Goal: Task Accomplishment & Management: Complete application form

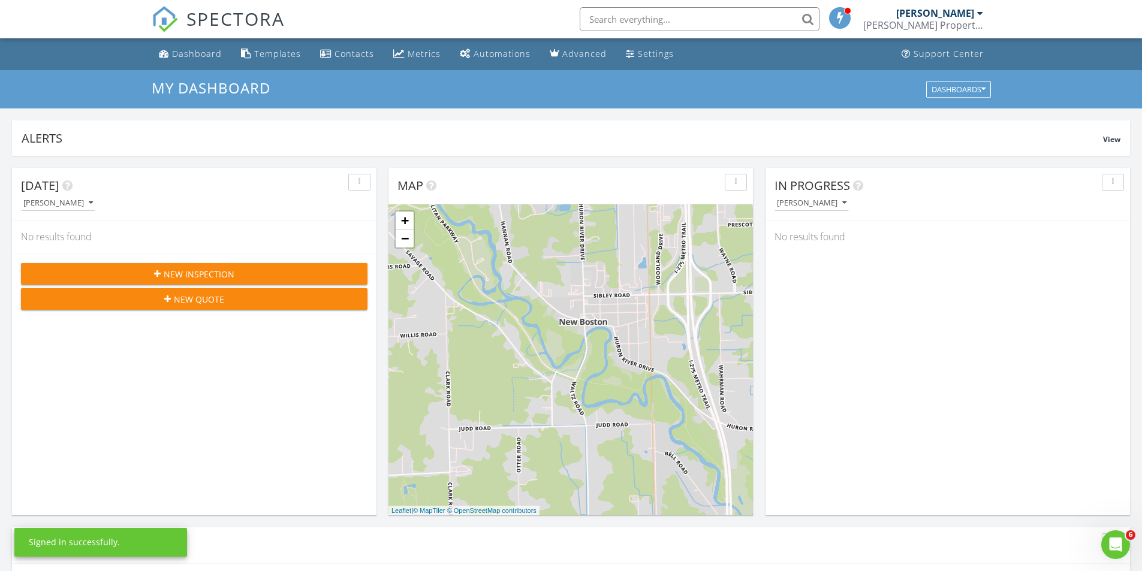
click at [210, 271] on span "New Inspection" at bounding box center [199, 274] width 71 height 13
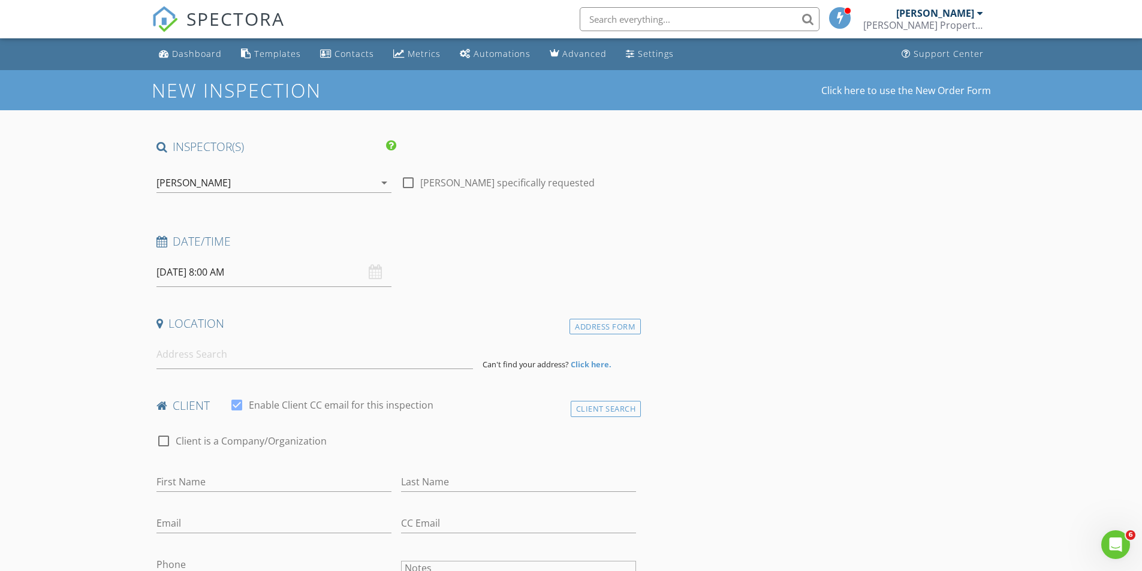
click at [379, 276] on div "08/28/2025 8:00 AM" at bounding box center [274, 272] width 235 height 29
click at [346, 278] on input "08/28/2025 8:00 AM" at bounding box center [274, 272] width 235 height 29
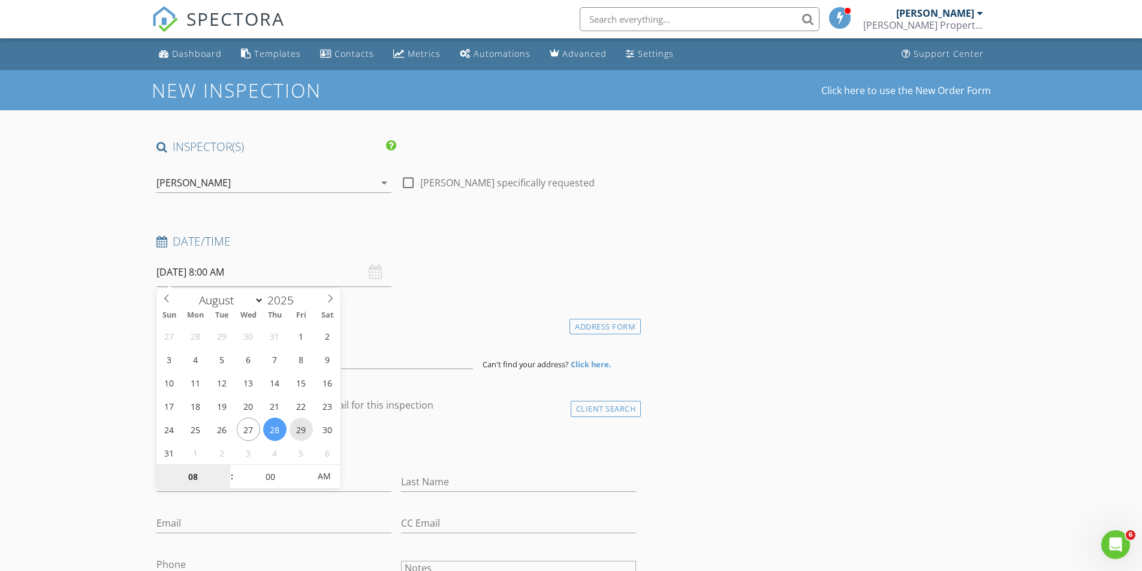
type input "08/29/2025 8:00 AM"
type input "12"
type input "08/29/2025 12:00 AM"
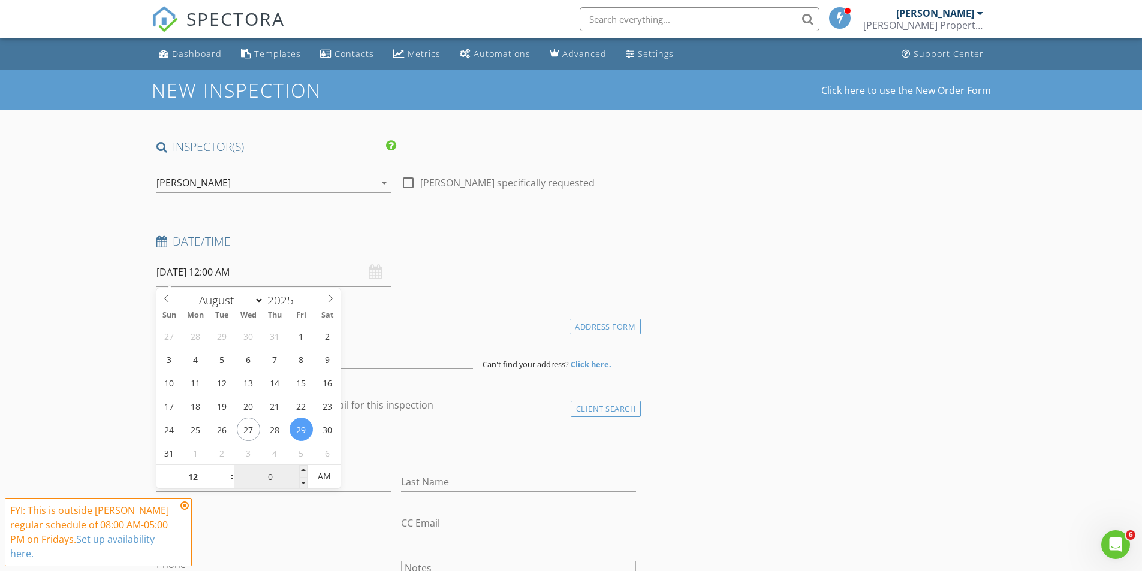
type input "00"
type input "[DATE] 12:00 PM"
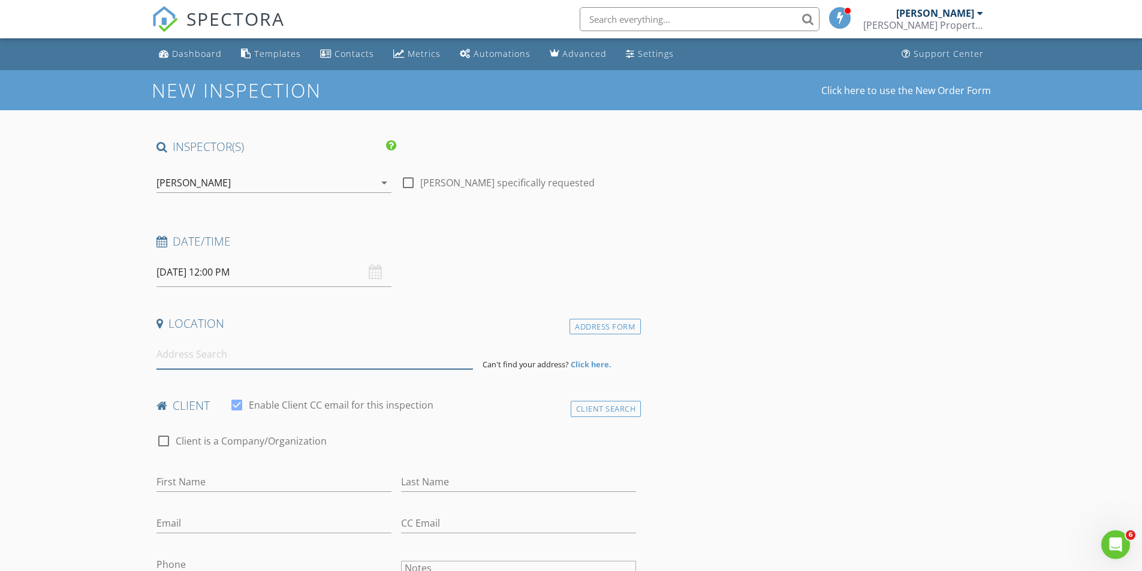
click at [308, 363] on input at bounding box center [315, 354] width 317 height 29
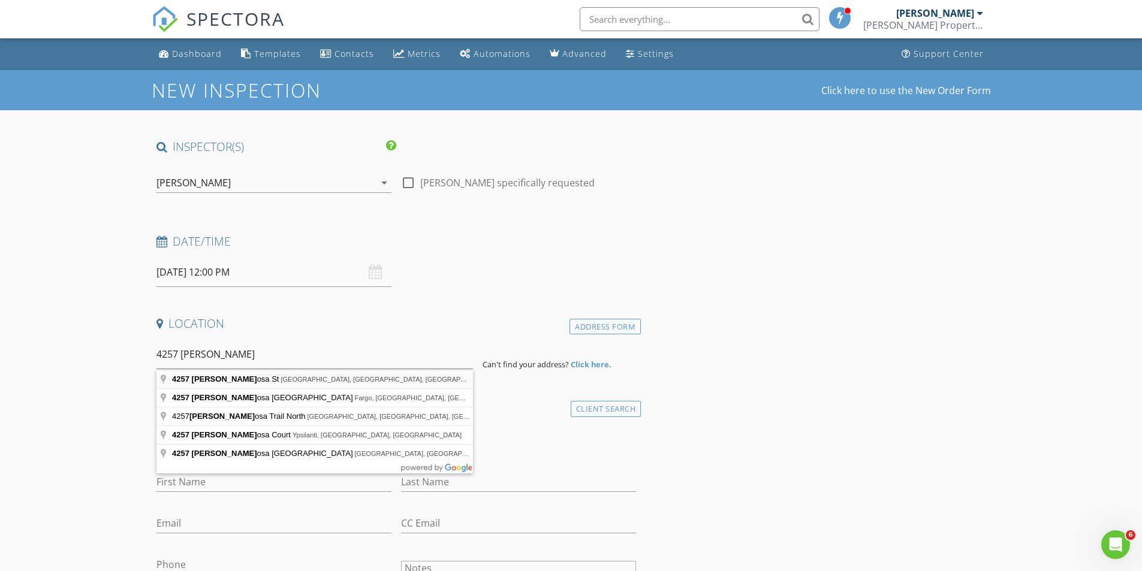
type input "4257 Ponderosa St, Trenton, MI, USA"
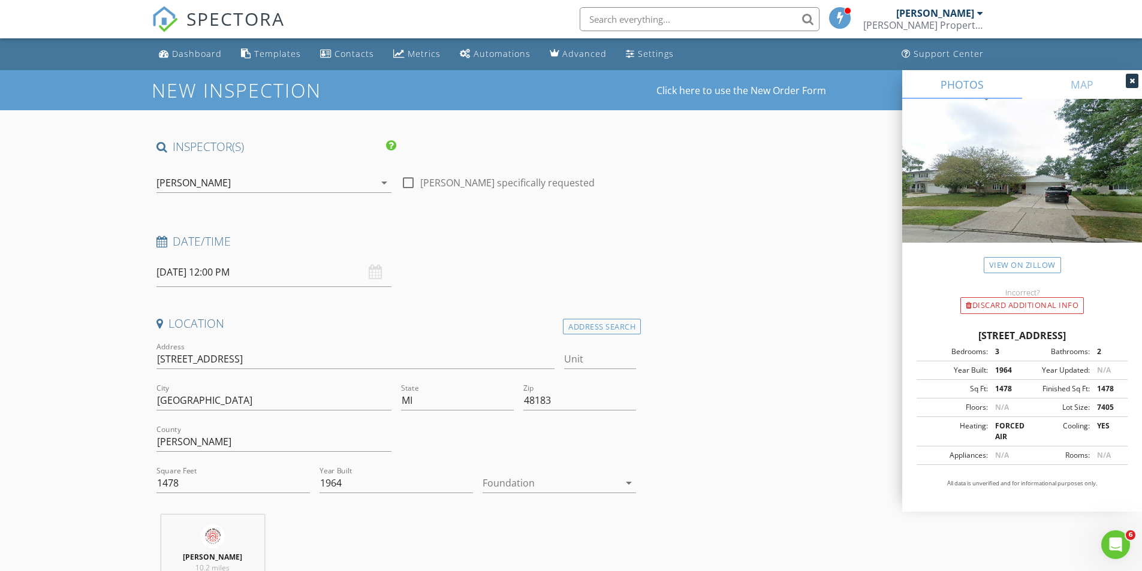
scroll to position [280, 0]
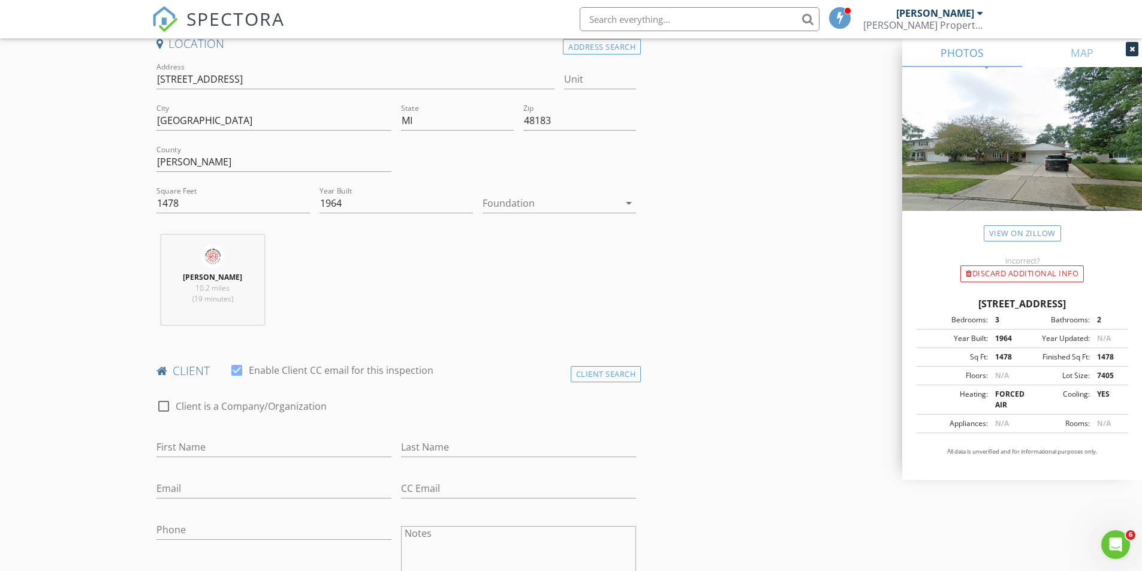
click at [636, 204] on icon "arrow_drop_down" at bounding box center [629, 203] width 14 height 14
click at [531, 245] on div "Basement" at bounding box center [559, 236] width 134 height 29
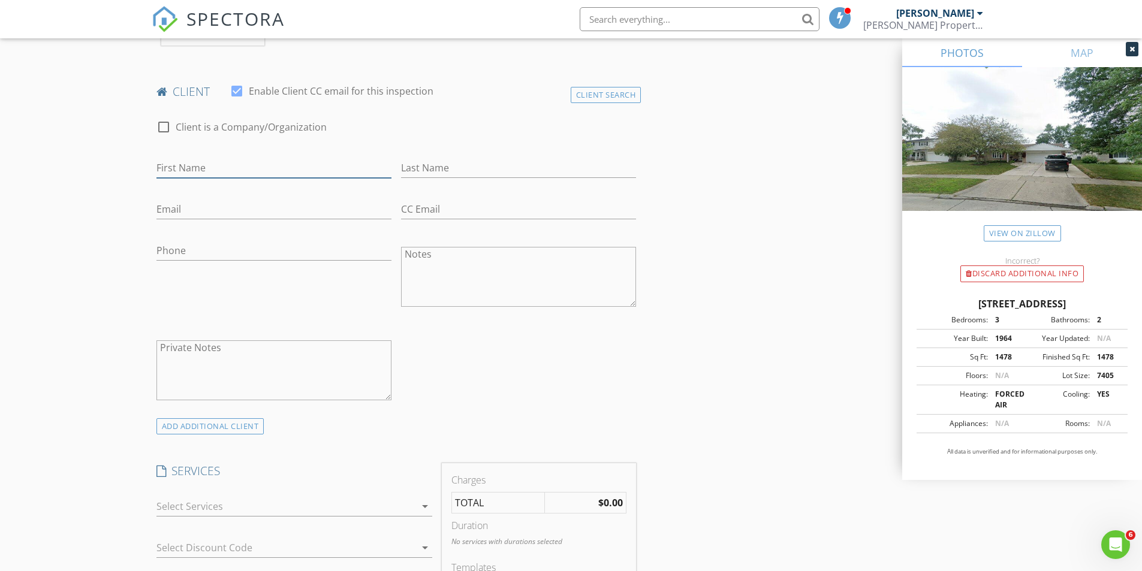
click at [253, 168] on input "First Name" at bounding box center [274, 168] width 235 height 20
type input "S"
type input "c"
type input "[PERSON_NAME]"
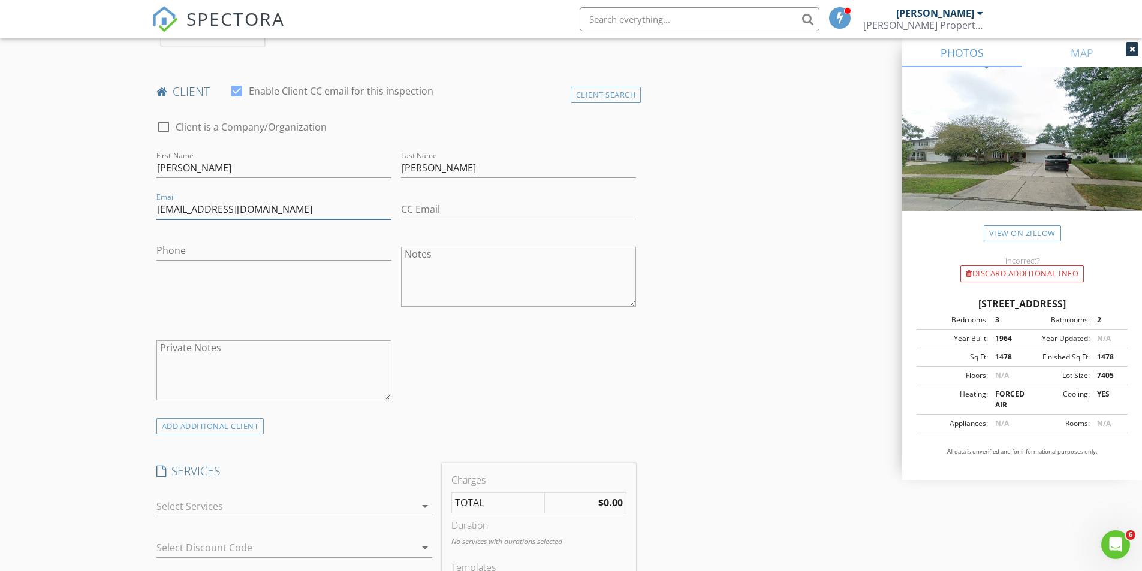
type input "TScot3@gmail.com"
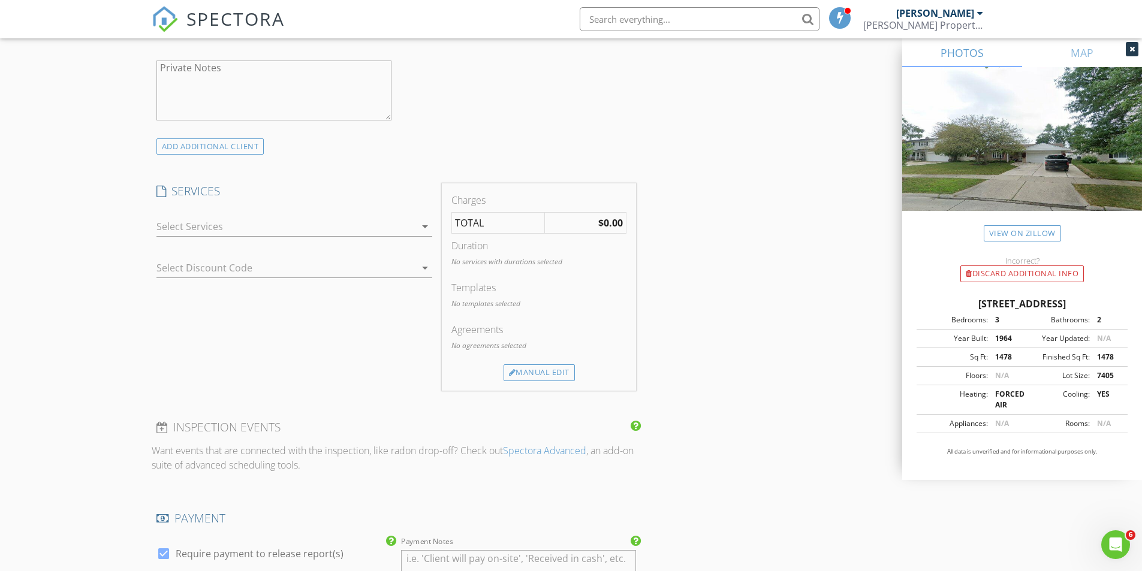
type input "[PHONE_NUMBER]"
click at [422, 228] on icon "arrow_drop_down" at bounding box center [425, 226] width 14 height 14
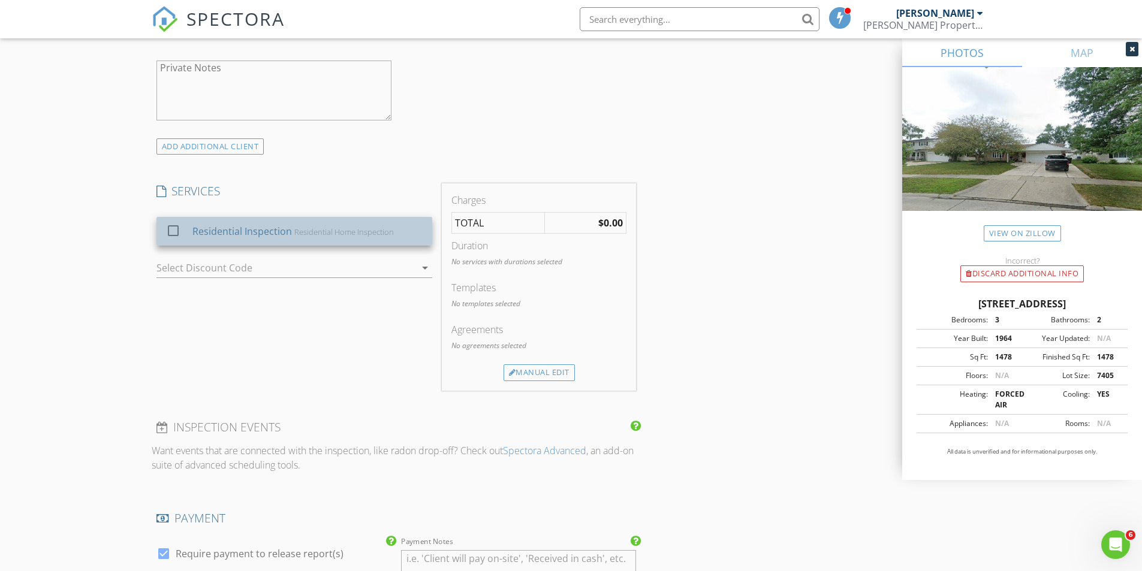
click at [280, 230] on div "Residential Inspection" at bounding box center [242, 231] width 100 height 14
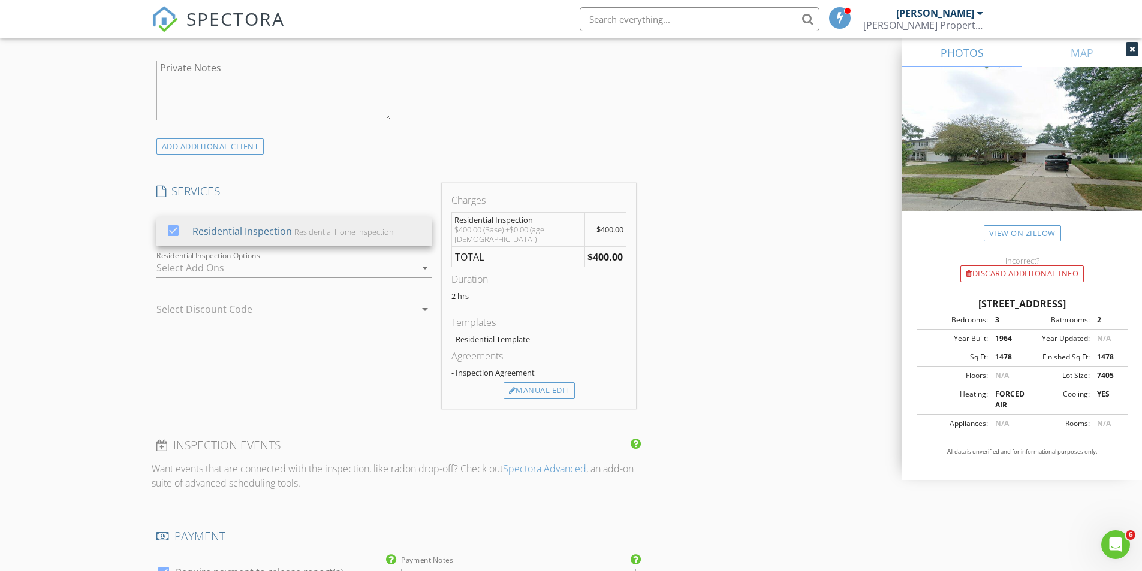
click at [327, 272] on div at bounding box center [286, 267] width 259 height 19
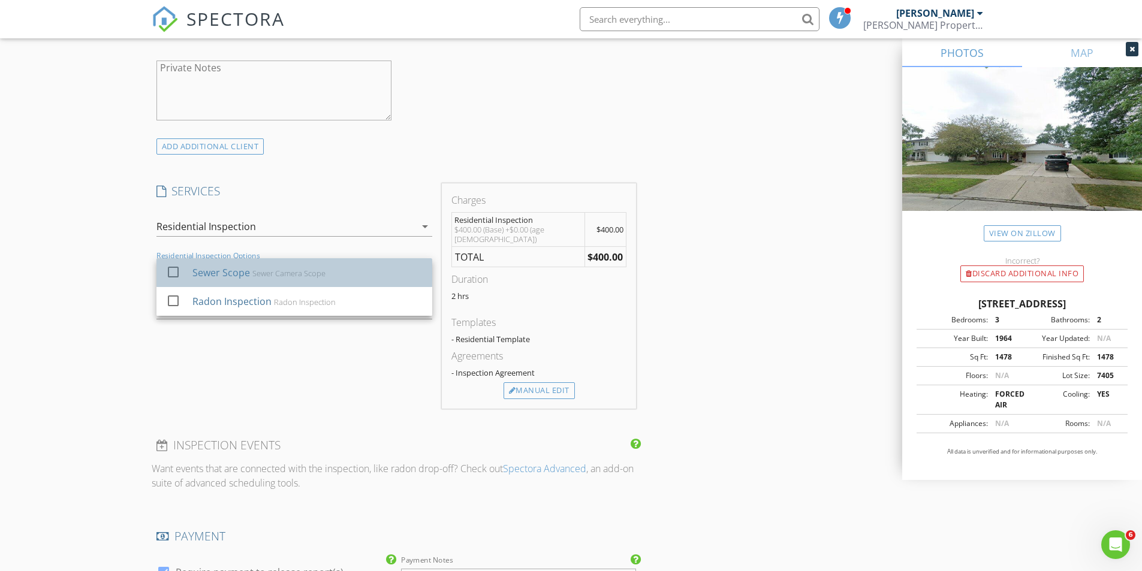
click at [288, 278] on div "Sewer Camera Scope" at bounding box center [288, 274] width 73 height 10
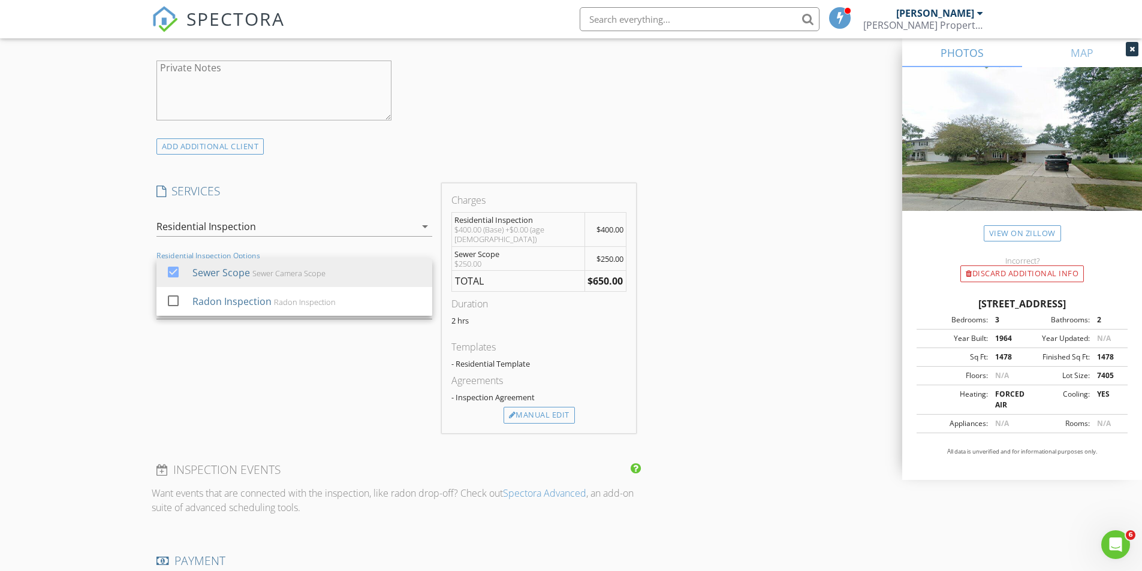
click at [752, 365] on div "INSPECTOR(S) check_box John Wilson PRIMARY John Wilson arrow_drop_down check_bo…" at bounding box center [571, 304] width 839 height 2009
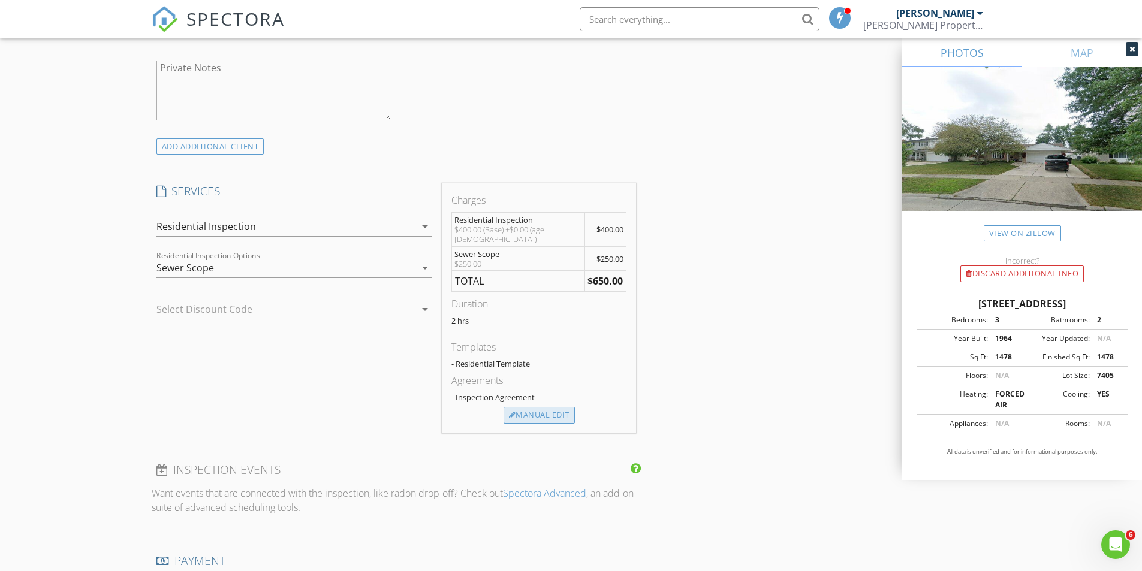
click at [552, 407] on div "Manual Edit" at bounding box center [539, 415] width 71 height 17
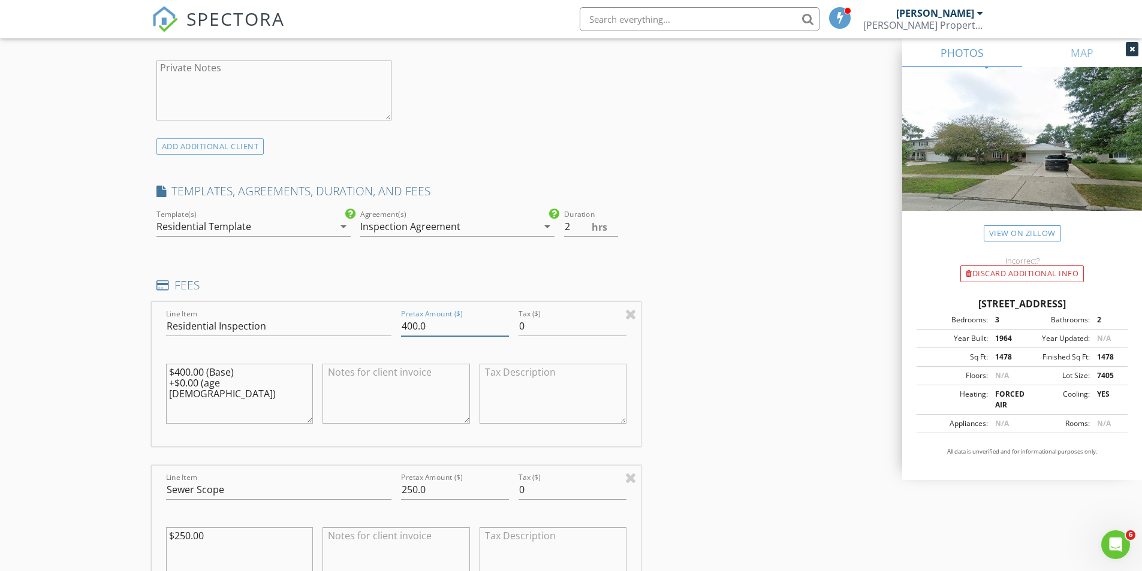
drag, startPoint x: 438, startPoint y: 323, endPoint x: 397, endPoint y: 325, distance: 41.4
click at [397, 325] on div "Pretax Amount ($) 400.0" at bounding box center [455, 327] width 118 height 41
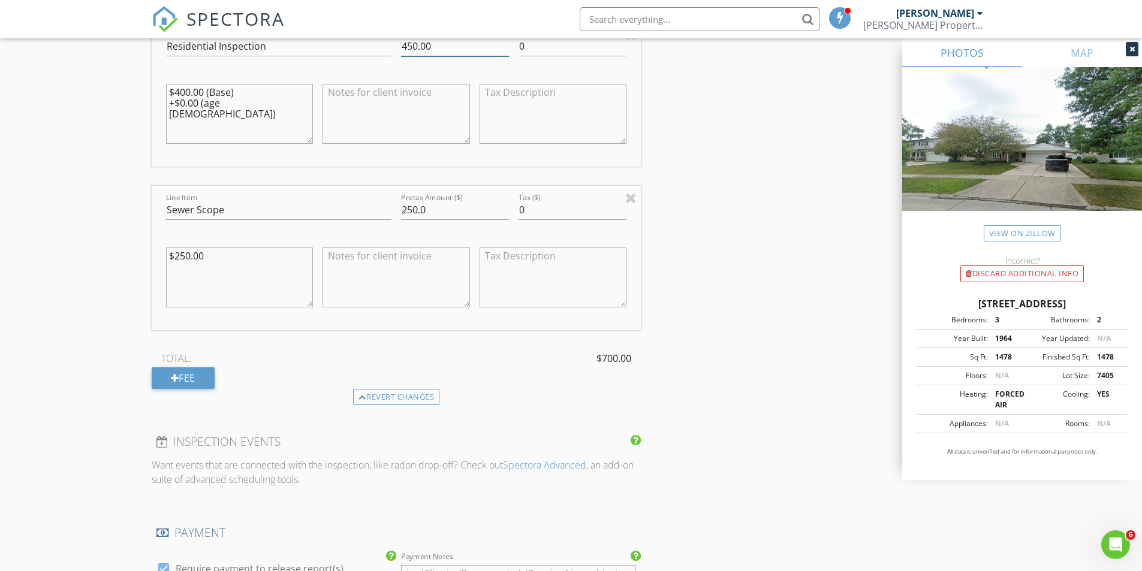
type input "450.00"
drag, startPoint x: 438, startPoint y: 212, endPoint x: 360, endPoint y: 212, distance: 78.0
click at [360, 212] on div "Line Item Sewer Scope Pretax Amount ($) 250.0 Tax ($) 0 $250.00" at bounding box center [397, 258] width 490 height 145
type input "225.00"
drag, startPoint x: 229, startPoint y: 265, endPoint x: 141, endPoint y: 267, distance: 88.2
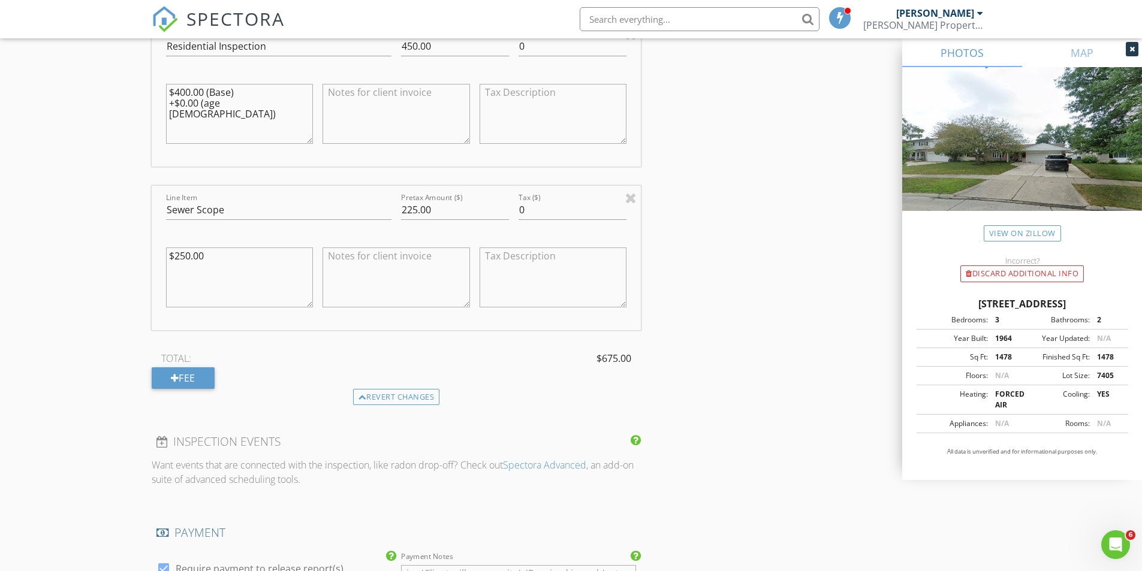
click at [141, 267] on div "New Inspection Click here to use the New Order Form INSPECTOR(S) check_box John…" at bounding box center [571, 130] width 1142 height 2358
type textarea "$225.00"
click at [698, 282] on div "INSPECTOR(S) check_box John Wilson PRIMARY John Wilson arrow_drop_down check_bo…" at bounding box center [571, 150] width 839 height 2261
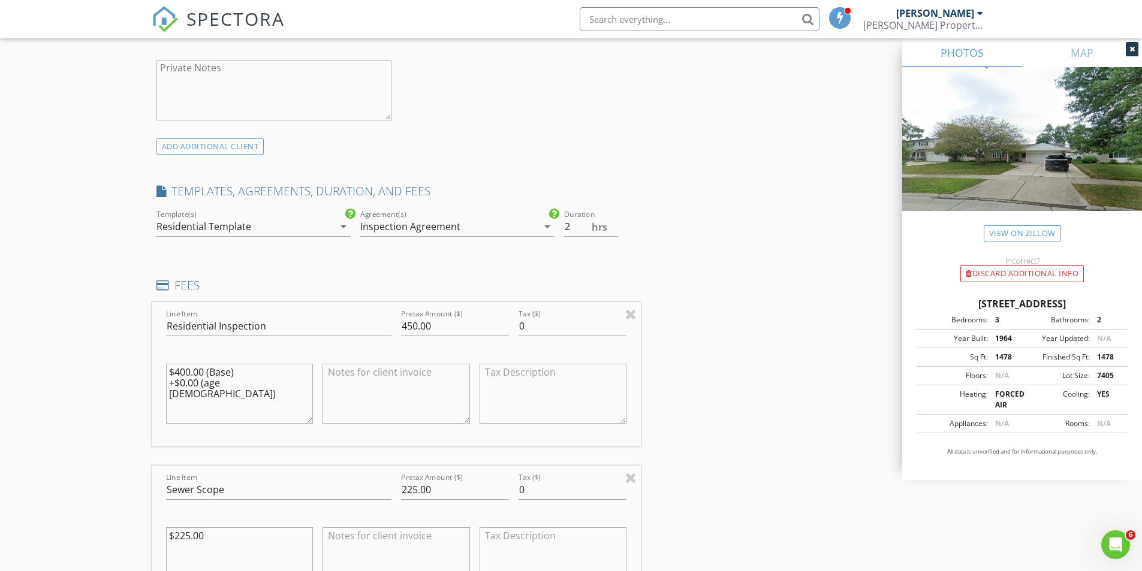
drag, startPoint x: 272, startPoint y: 386, endPoint x: 107, endPoint y: 371, distance: 166.2
click at [107, 371] on div "New Inspection Click here to use the New Order Form INSPECTOR(S) check_box John…" at bounding box center [571, 410] width 1142 height 2358
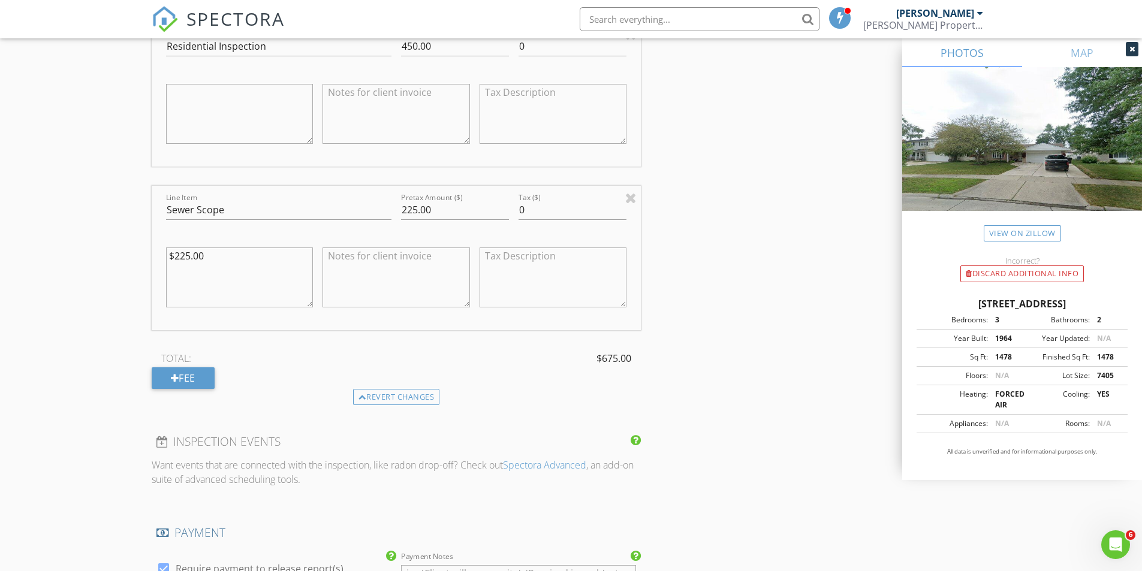
drag, startPoint x: 259, startPoint y: 264, endPoint x: 107, endPoint y: 257, distance: 152.5
click at [107, 256] on div "New Inspection Click here to use the New Order Form INSPECTOR(S) check_box John…" at bounding box center [571, 130] width 1142 height 2358
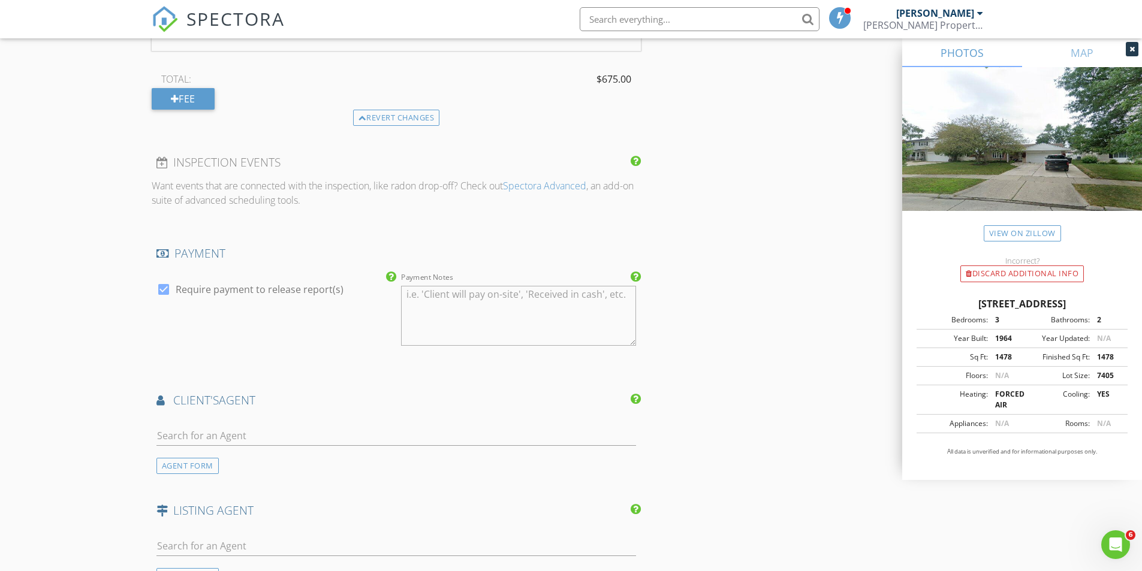
scroll to position [1679, 0]
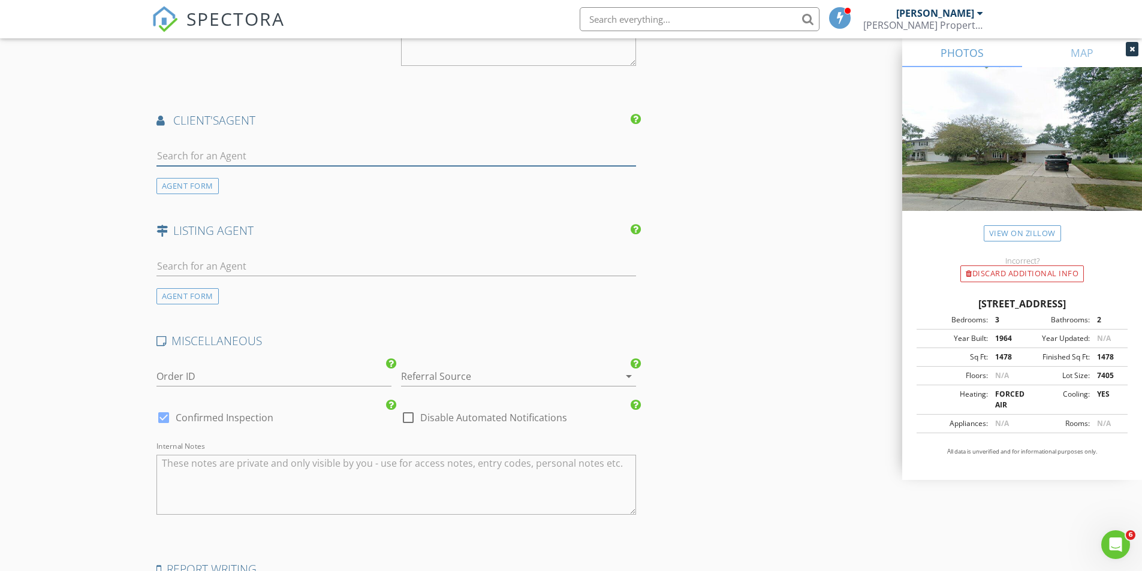
click at [300, 151] on input "text" at bounding box center [397, 156] width 480 height 20
type input "[PERSON_NAME]"
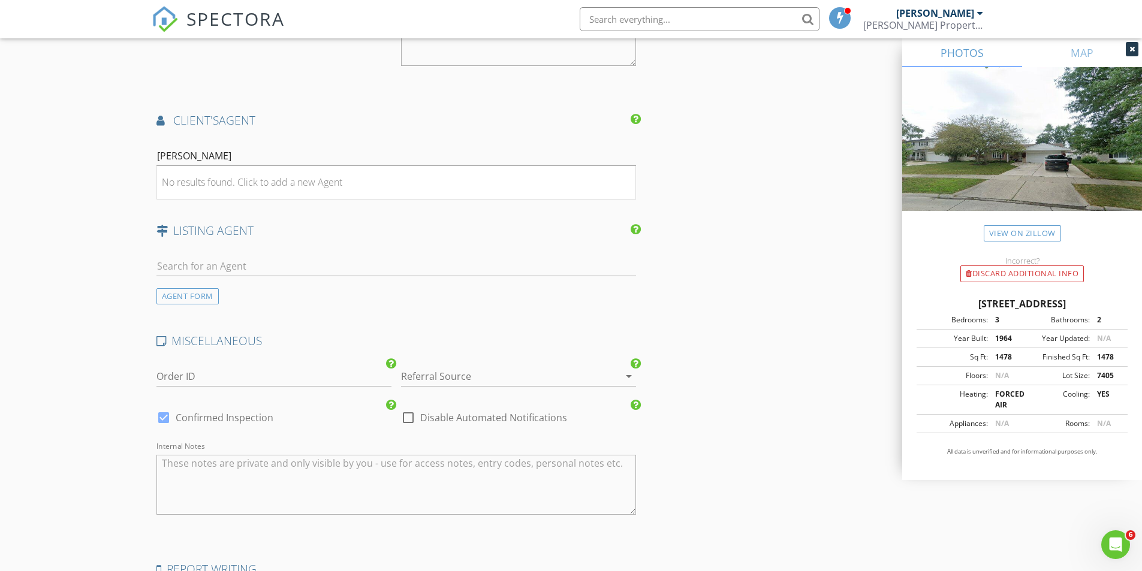
click at [1032, 228] on link "View on Zillow" at bounding box center [1022, 233] width 77 height 16
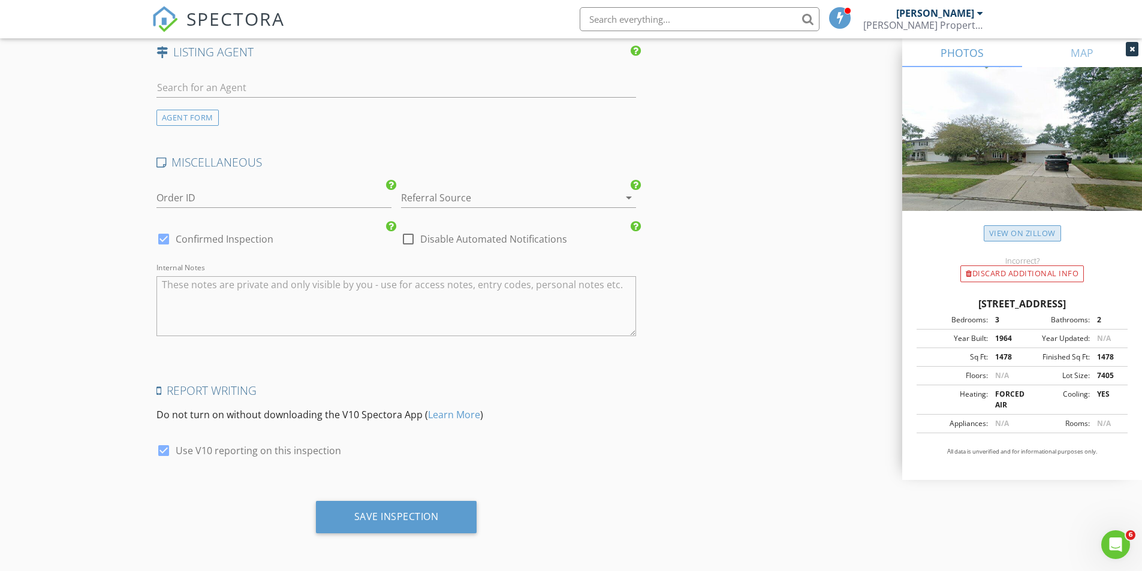
scroll to position [1578, 0]
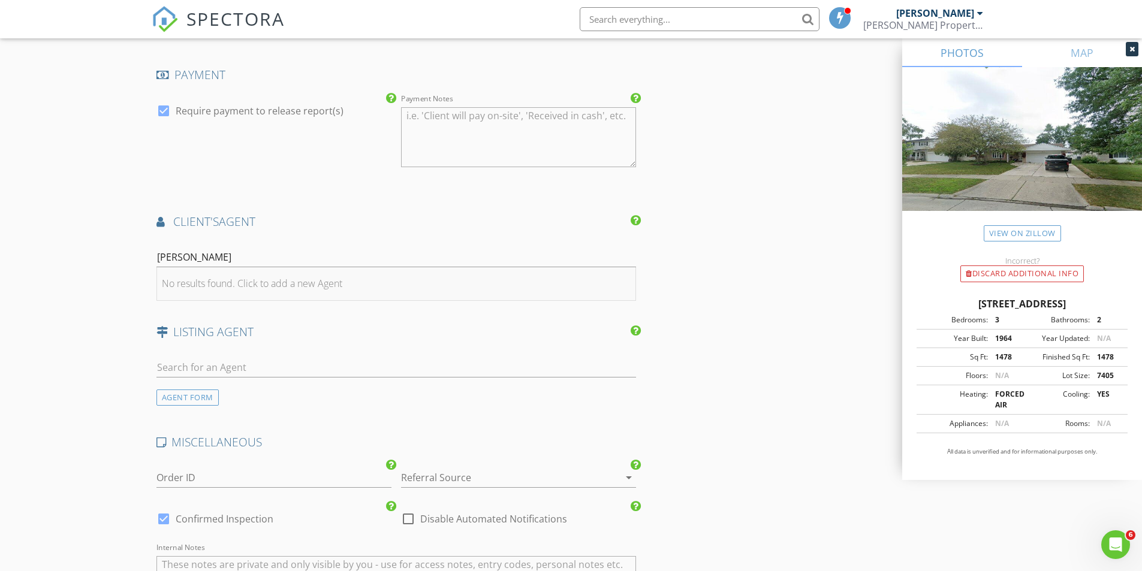
click at [278, 279] on div "No results found. Click to add a new Agent" at bounding box center [252, 283] width 180 height 14
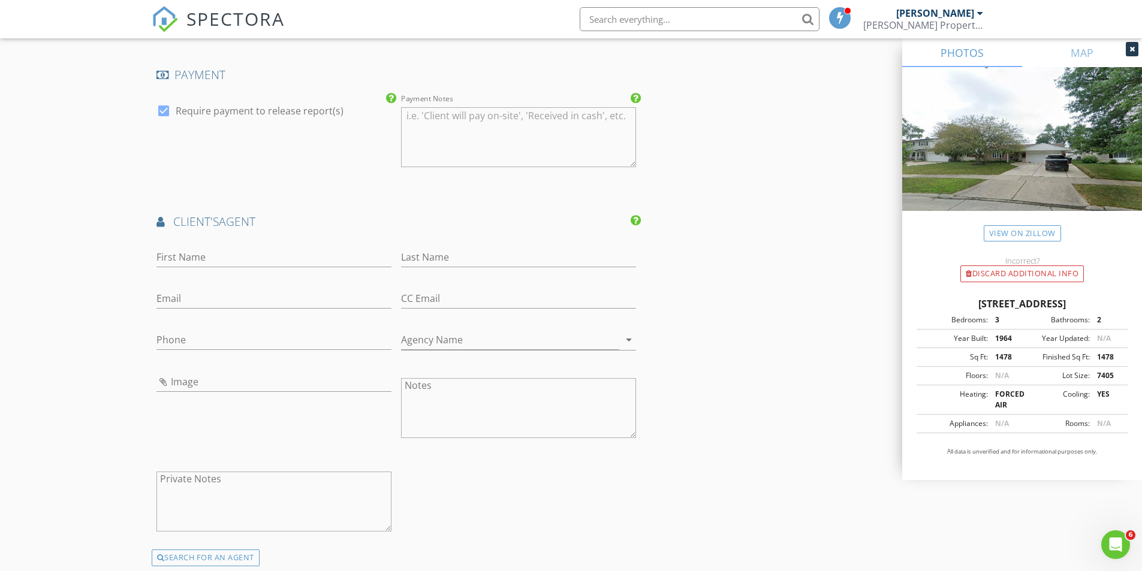
click at [235, 245] on div "First Name" at bounding box center [274, 259] width 235 height 39
click at [236, 249] on input "First Name" at bounding box center [274, 258] width 235 height 20
type input "[PERSON_NAME]"
type input "Tizedes"
type input "[PERSON_NAME][EMAIL_ADDRESS][PERSON_NAME][DOMAIN_NAME]"
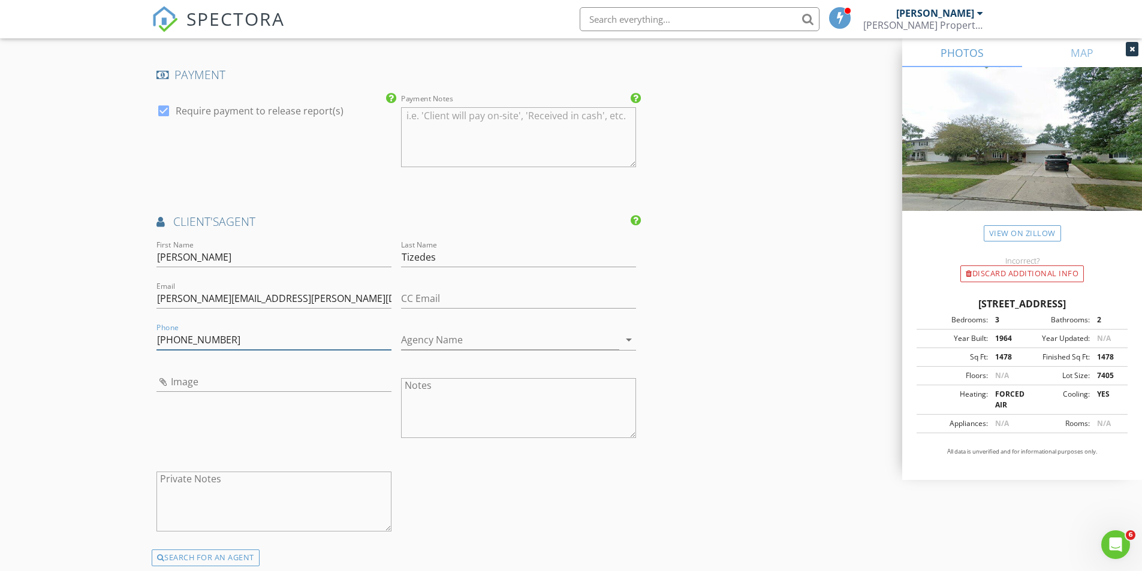
type input "[PHONE_NUMBER]"
click at [635, 340] on icon "arrow_drop_down" at bounding box center [629, 340] width 14 height 14
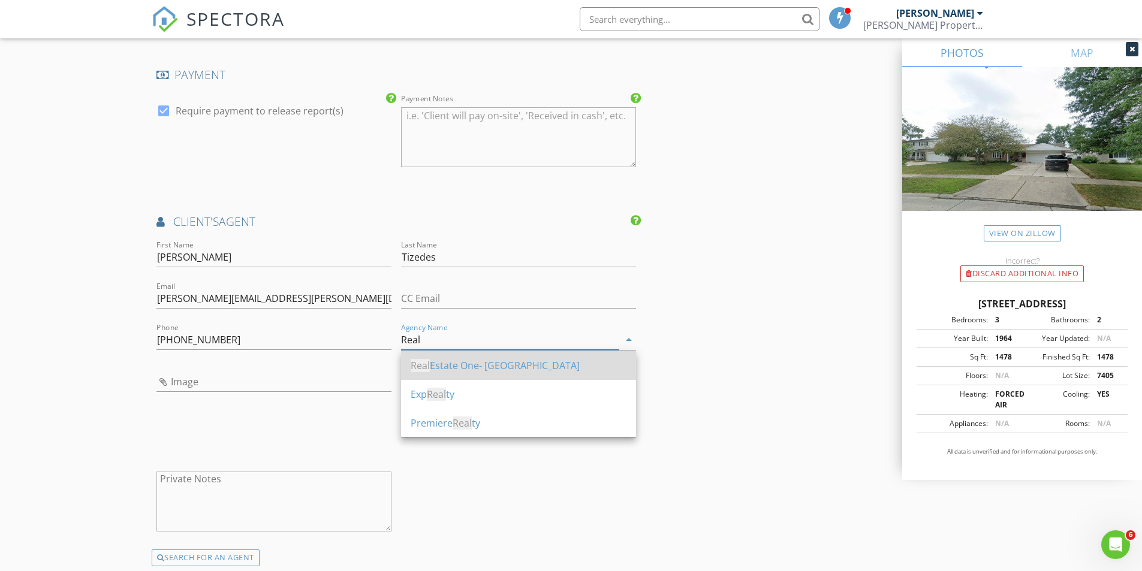
click at [552, 365] on div "Real Estate One- Southgate" at bounding box center [519, 366] width 216 height 14
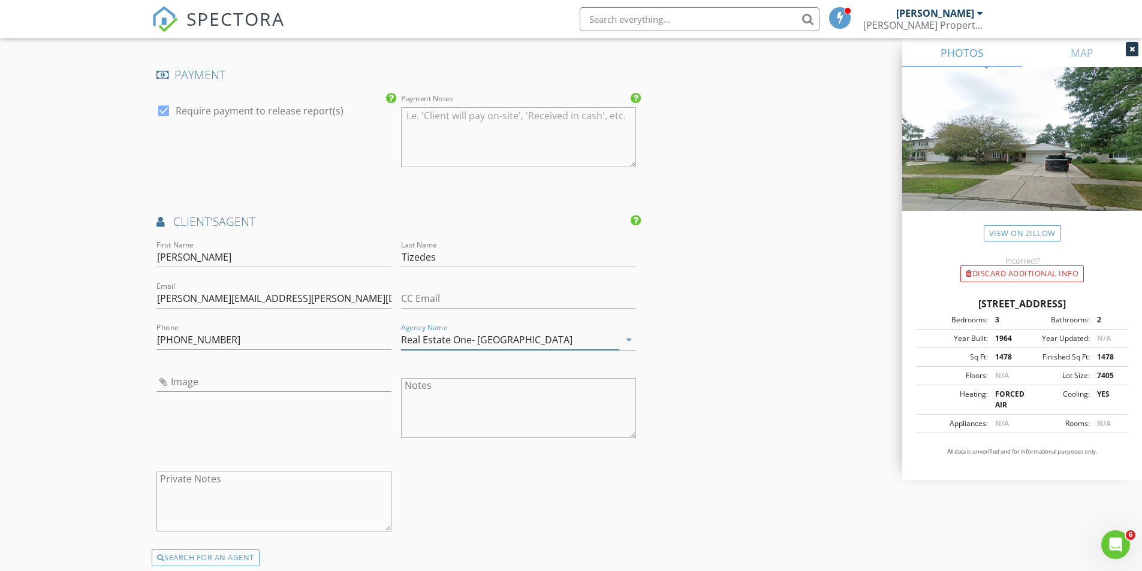
type input "Real Estate One- [GEOGRAPHIC_DATA]"
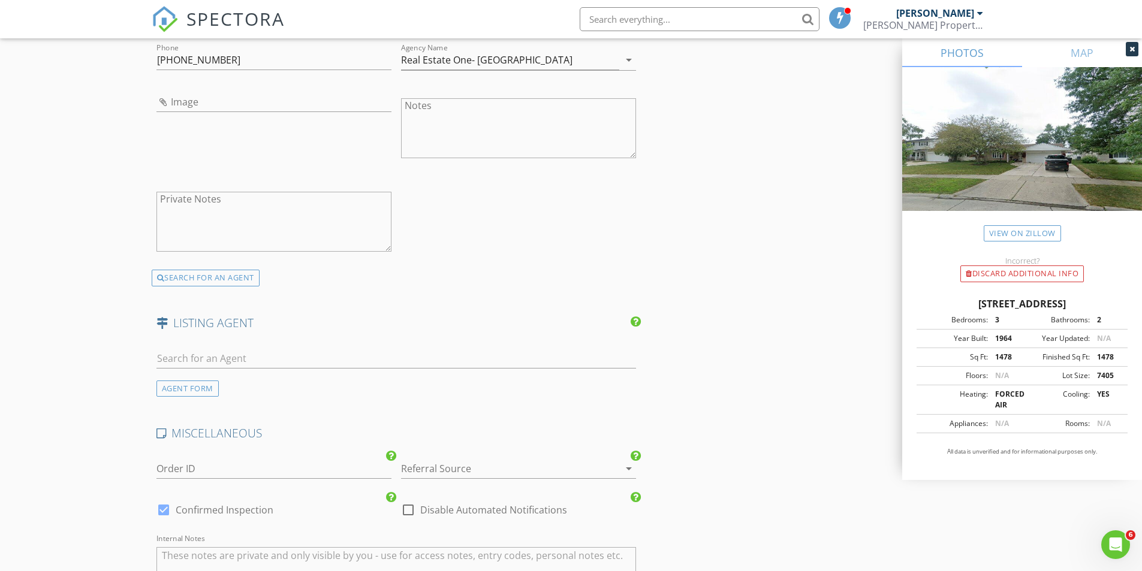
scroll to position [2128, 0]
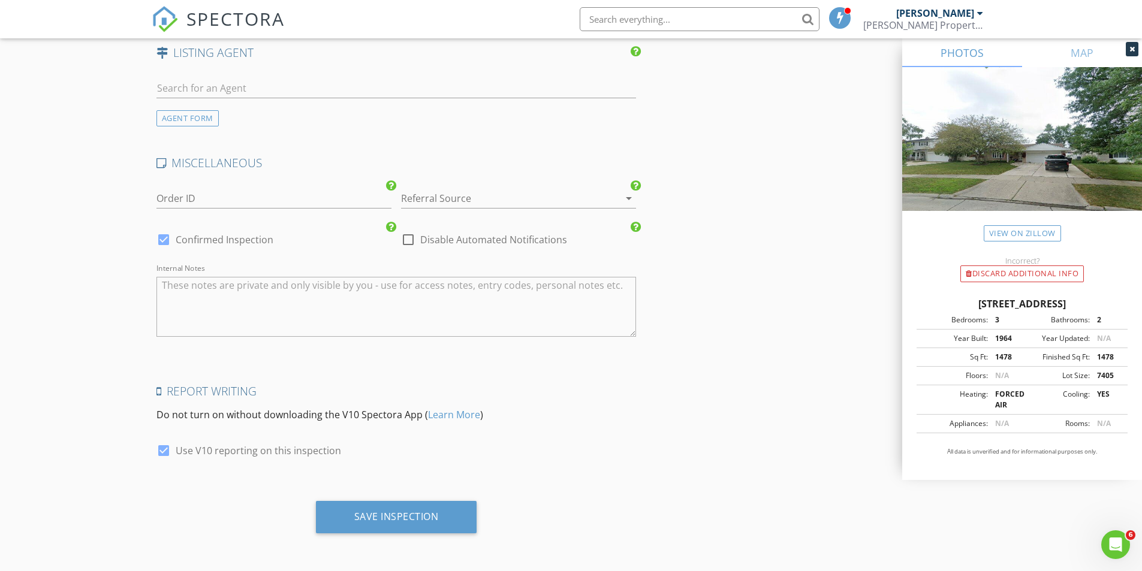
click at [633, 203] on icon "arrow_drop_down" at bounding box center [629, 198] width 14 height 14
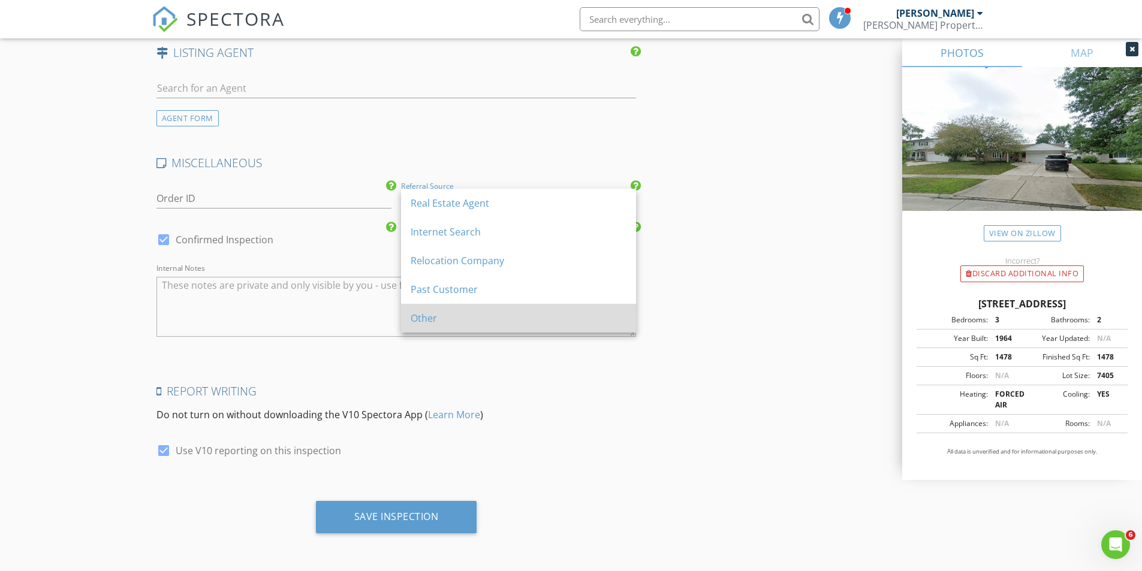
click at [478, 321] on div "Other" at bounding box center [519, 318] width 216 height 14
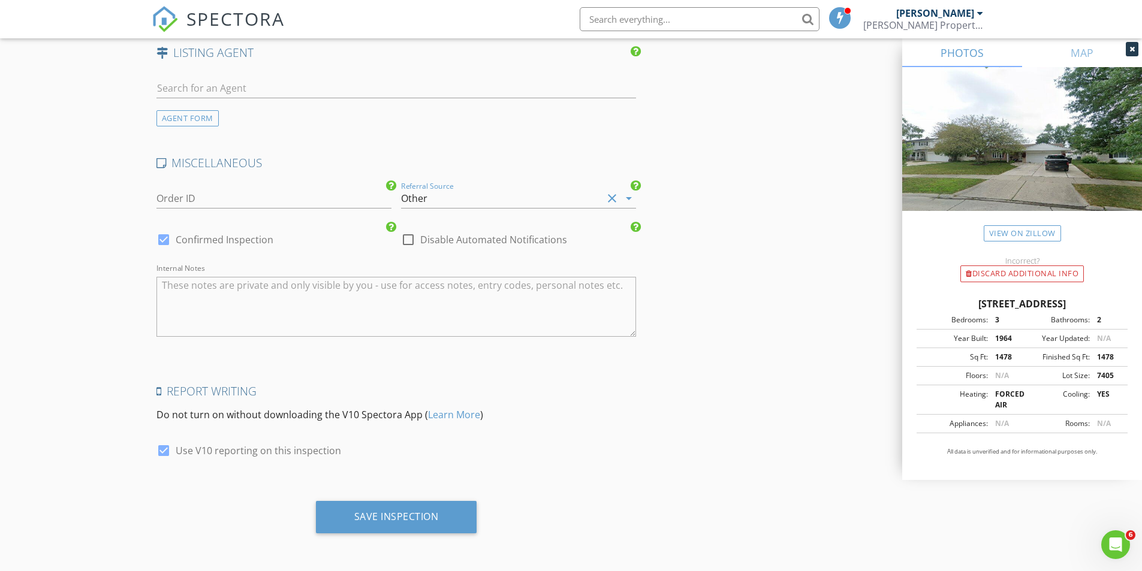
click at [435, 520] on div "Save Inspection" at bounding box center [396, 517] width 85 height 12
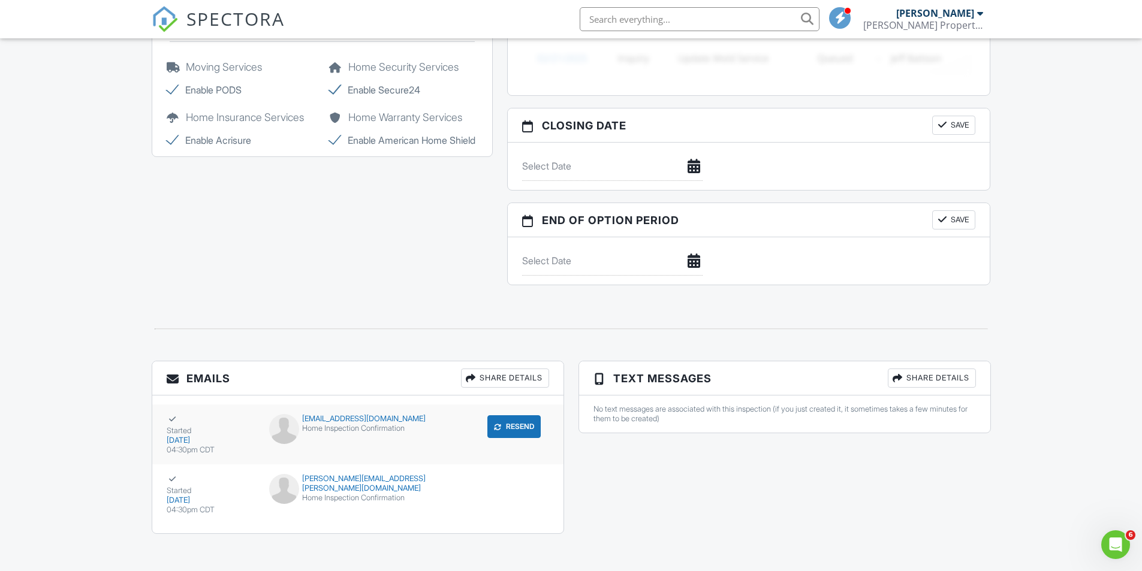
scroll to position [1056, 0]
